Goal: Task Accomplishment & Management: Manage account settings

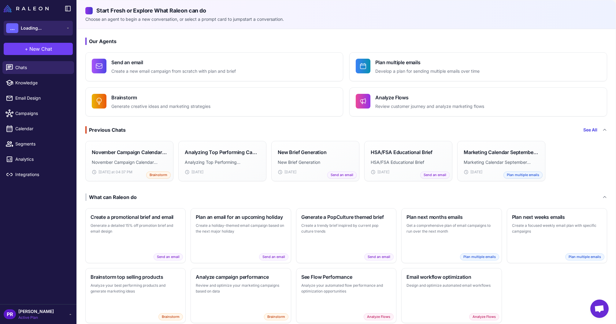
click at [43, 29] on button "... Loading..." at bounding box center [38, 28] width 69 height 15
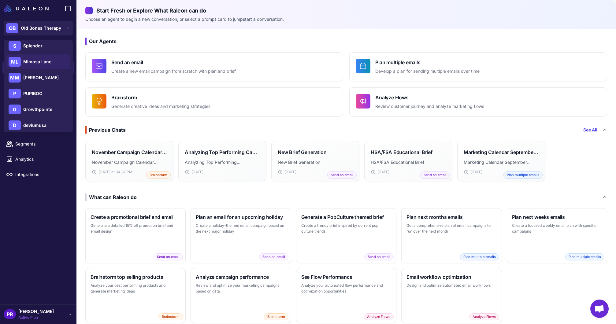
scroll to position [72, 0]
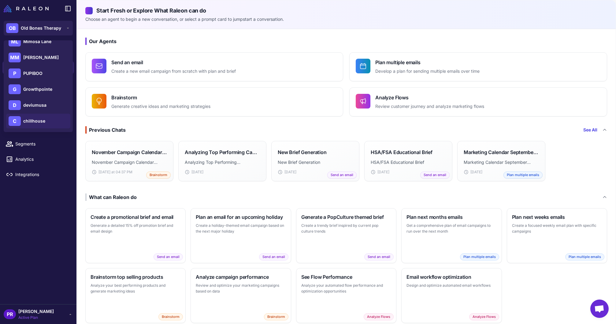
click at [46, 116] on div "C chillhouse" at bounding box center [38, 121] width 64 height 15
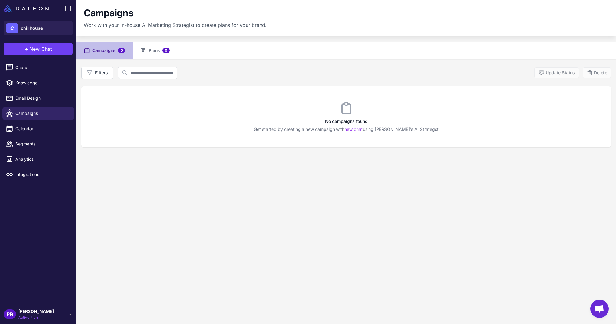
click at [33, 310] on span "[PERSON_NAME]" at bounding box center [36, 311] width 36 height 7
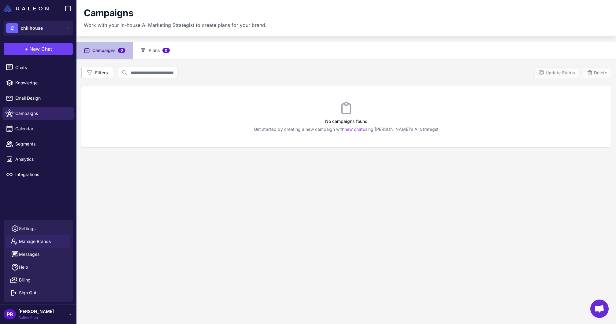
click at [29, 241] on span "Manage Brands" at bounding box center [35, 241] width 32 height 7
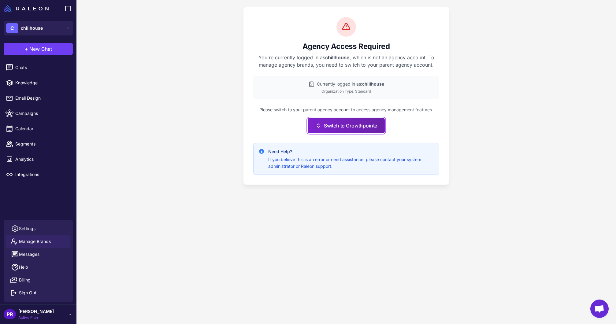
click at [385, 131] on button "Switch to Growthpointe" at bounding box center [346, 125] width 77 height 15
